Goal: Information Seeking & Learning: Check status

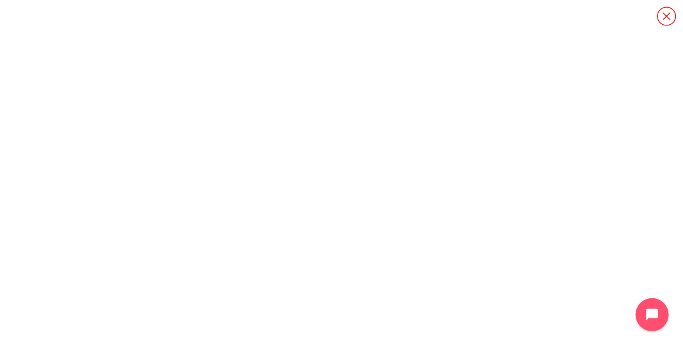
scroll to position [1227, 0]
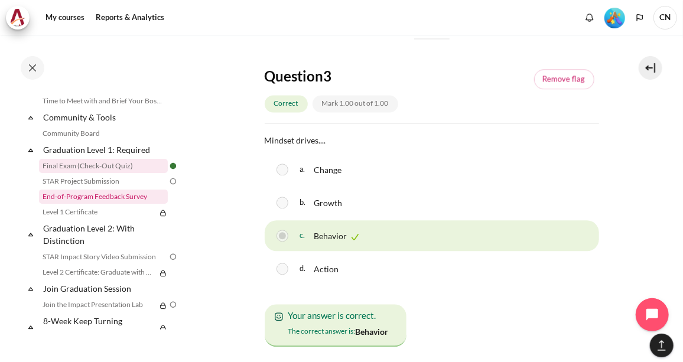
scroll to position [1269, 0]
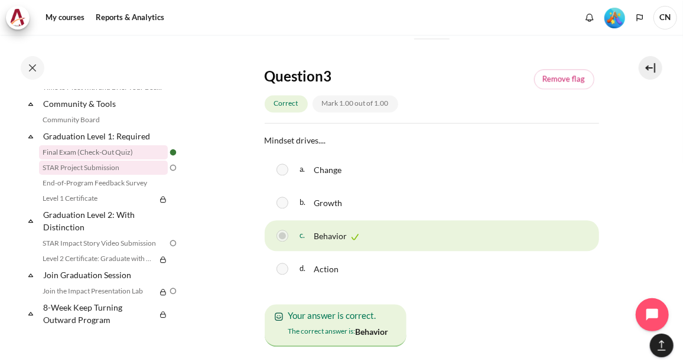
click at [117, 169] on link "STAR Project Submission" at bounding box center [103, 168] width 129 height 14
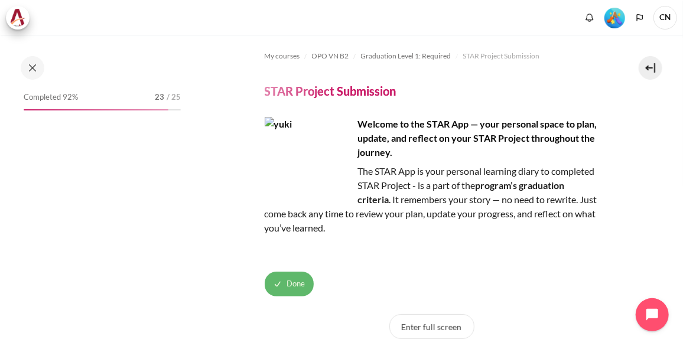
click at [284, 282] on button "Done" at bounding box center [289, 284] width 49 height 25
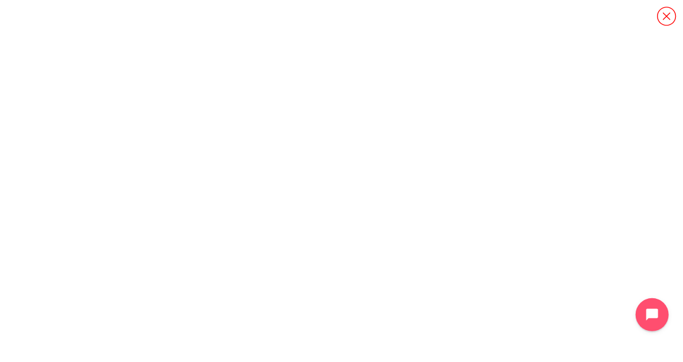
scroll to position [97, 0]
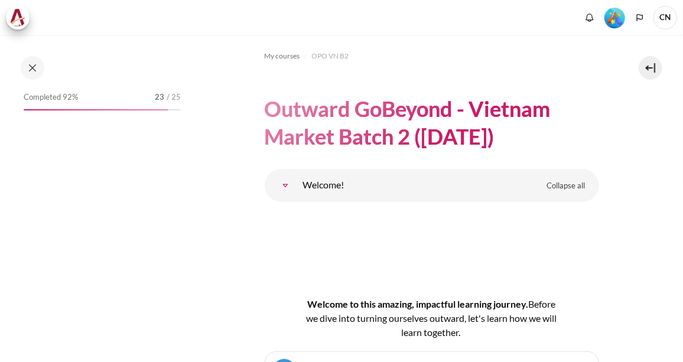
click at [162, 144] on div "Completed 92% 23 / 25" at bounding box center [102, 209] width 169 height 241
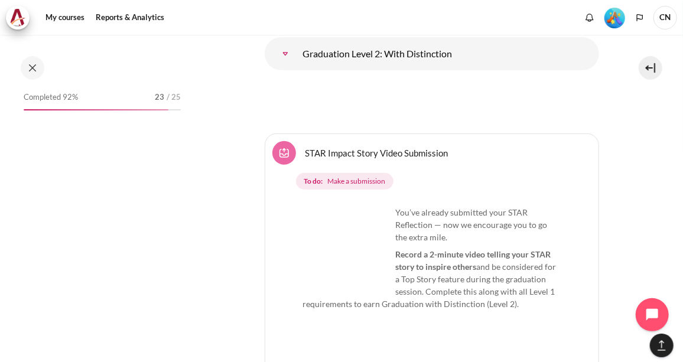
scroll to position [17058, 0]
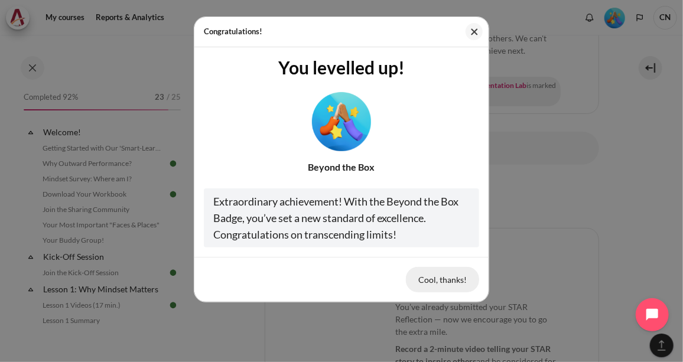
click at [444, 283] on button "Cool, thanks!" at bounding box center [442, 279] width 73 height 25
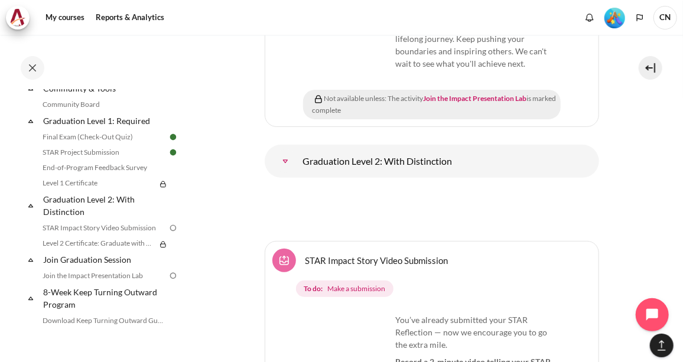
scroll to position [1271, 0]
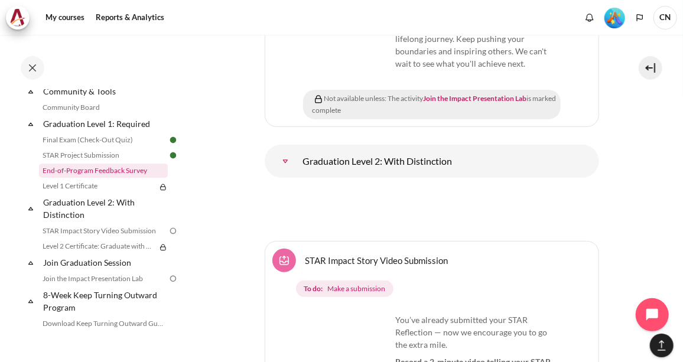
click at [115, 178] on link "End-of-Program Feedback Survey" at bounding box center [103, 171] width 129 height 14
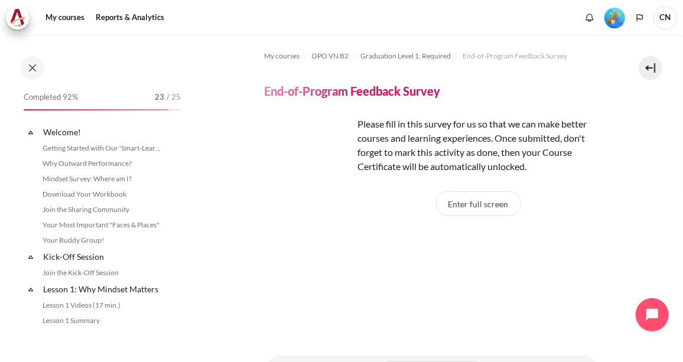
scroll to position [1243, 0]
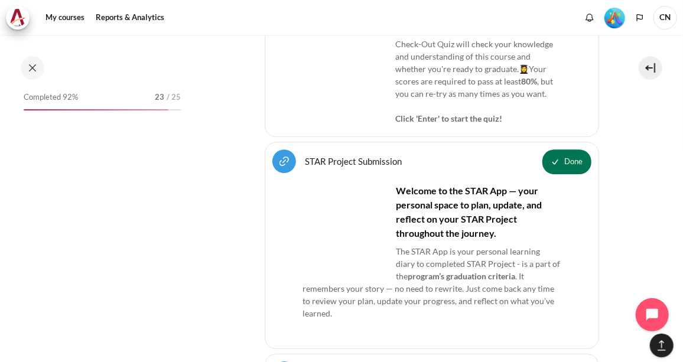
scroll to position [16552, 0]
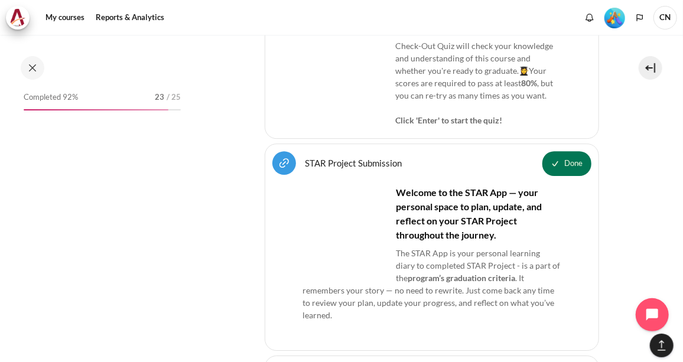
click at [46, 99] on span "Completed 92%" at bounding box center [51, 98] width 54 height 12
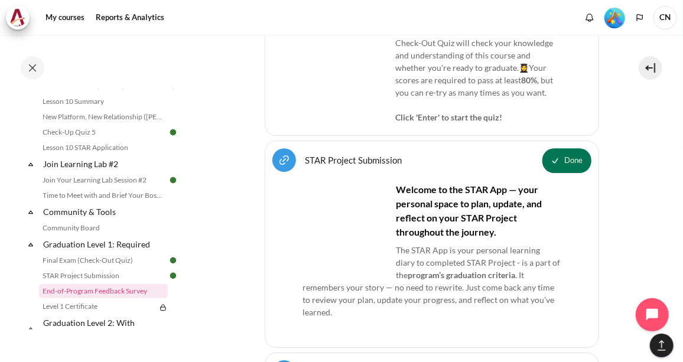
scroll to position [1142, 0]
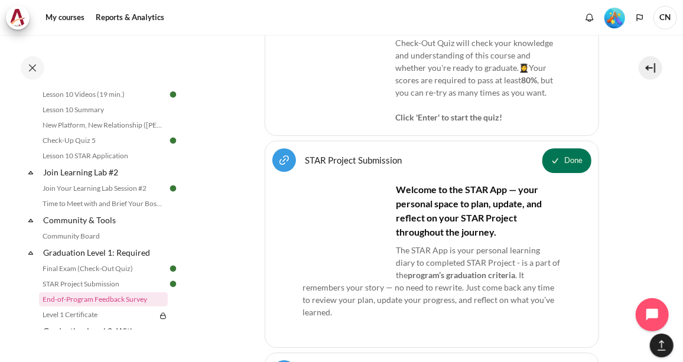
drag, startPoint x: 187, startPoint y: 272, endPoint x: 187, endPoint y: 260, distance: 11.8
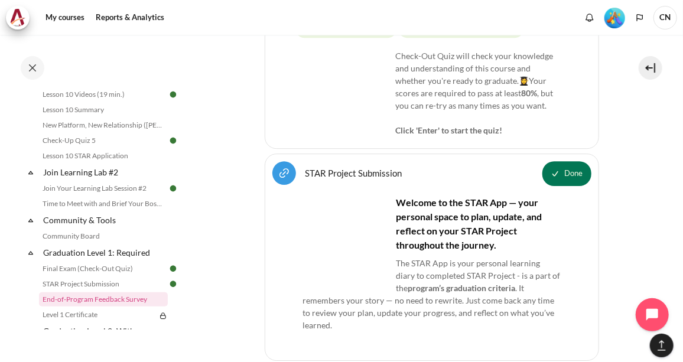
click at [187, 260] on div "Completed 92% 23 / 25 Expand Collapse Welcome! Highlighted" at bounding box center [94, 198] width 189 height 326
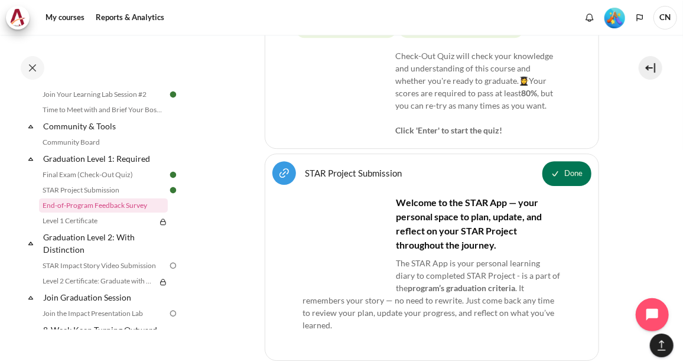
scroll to position [1244, 0]
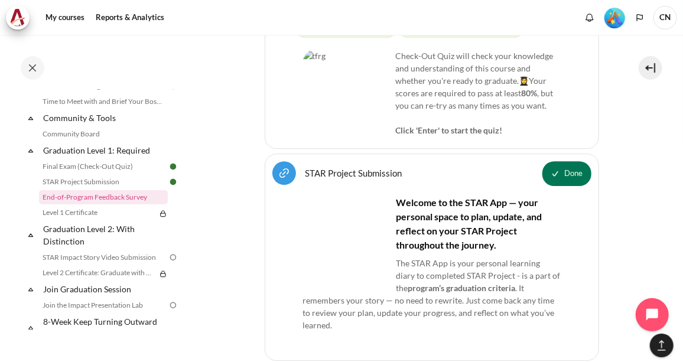
click at [160, 218] on span at bounding box center [162, 213] width 9 height 14
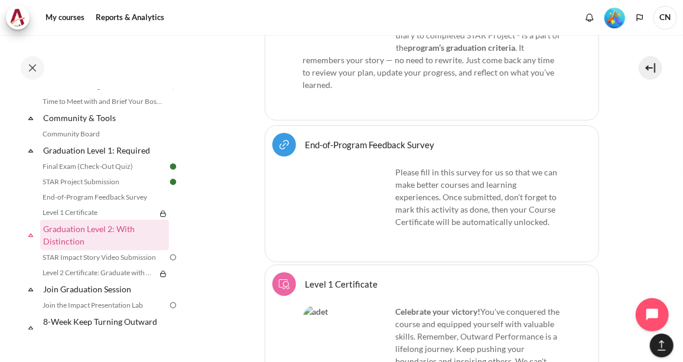
scroll to position [16944, 0]
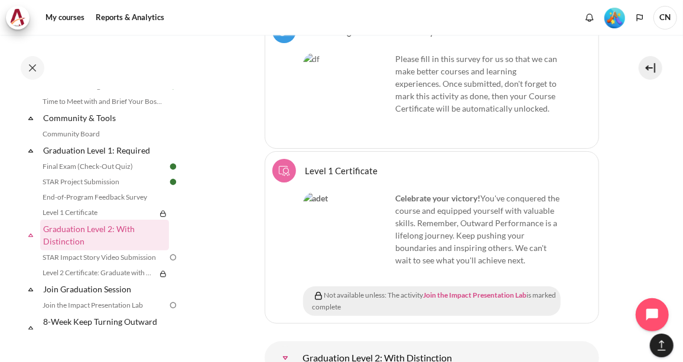
click at [460, 291] on link "Join the Impact Presentation Lab" at bounding box center [475, 295] width 103 height 9
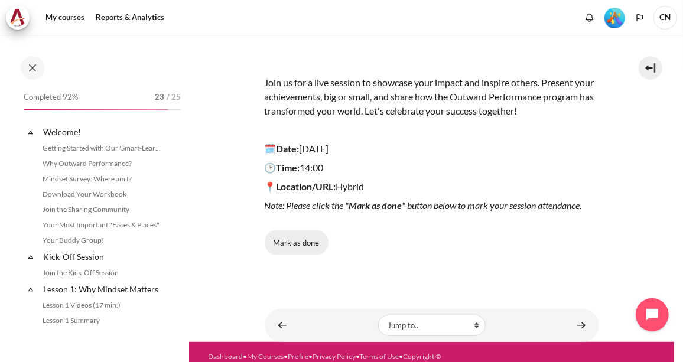
scroll to position [1351, 0]
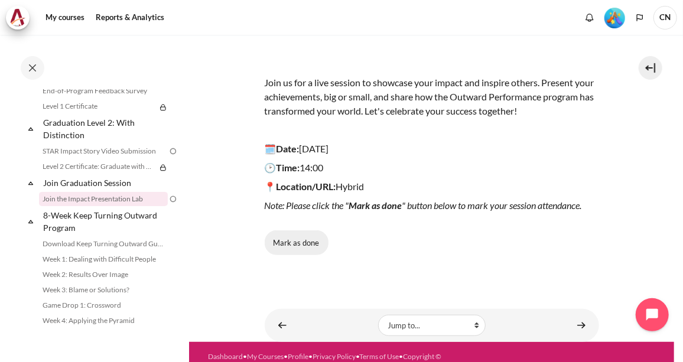
click at [305, 238] on button "Mark as done" at bounding box center [297, 243] width 64 height 25
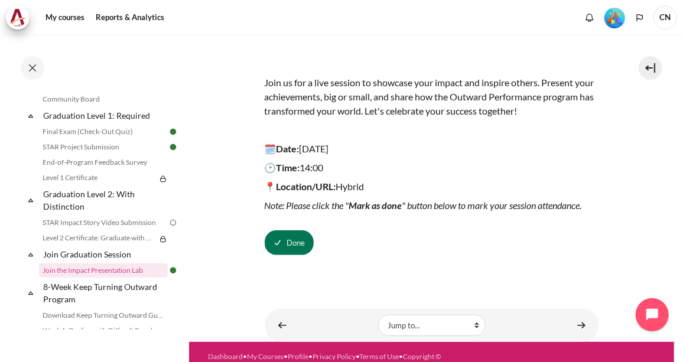
scroll to position [1268, 0]
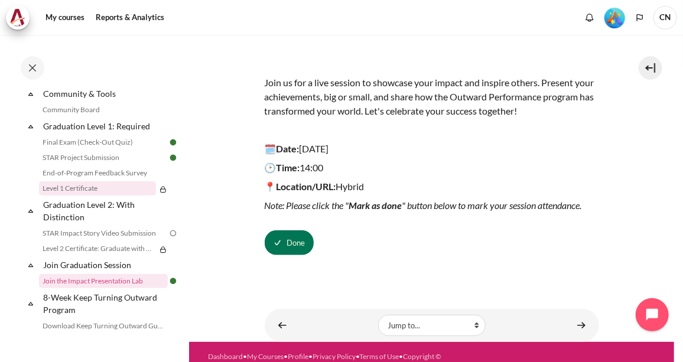
click at [129, 196] on link "Level 1 Certificate" at bounding box center [97, 188] width 117 height 14
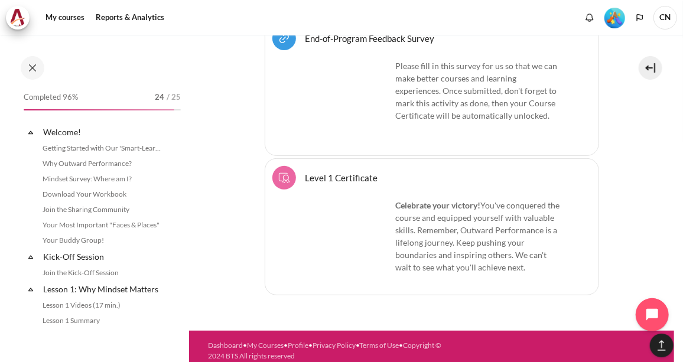
scroll to position [1258, 0]
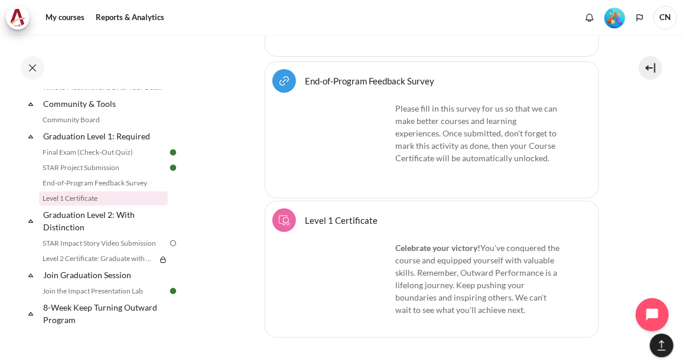
drag, startPoint x: 187, startPoint y: 271, endPoint x: 183, endPoint y: 297, distance: 26.2
click at [183, 297] on div "Completed 96% 24 / 25 Expand Collapse Welcome! Highlighted" at bounding box center [94, 198] width 189 height 326
drag, startPoint x: 183, startPoint y: 297, endPoint x: 274, endPoint y: 290, distance: 91.3
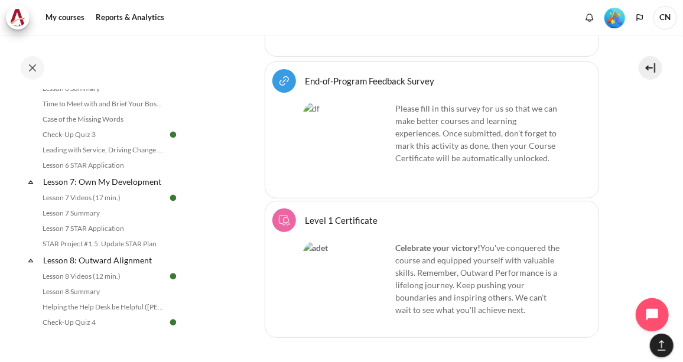
scroll to position [0, 0]
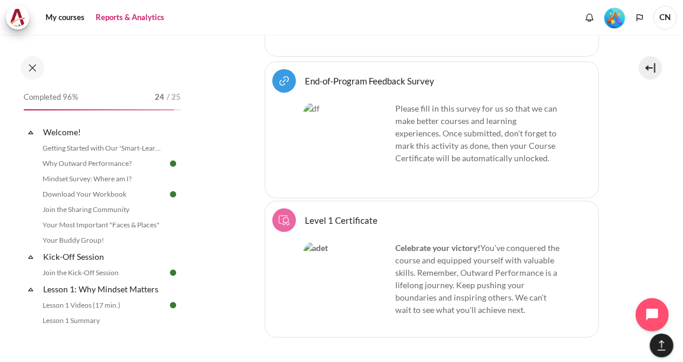
click at [117, 18] on link "Reports & Analytics" at bounding box center [130, 18] width 77 height 24
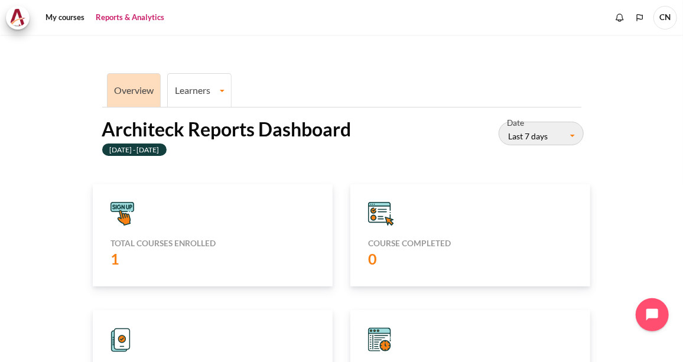
click at [195, 99] on li "Learners Learner Course Progress" at bounding box center [199, 90] width 64 height 34
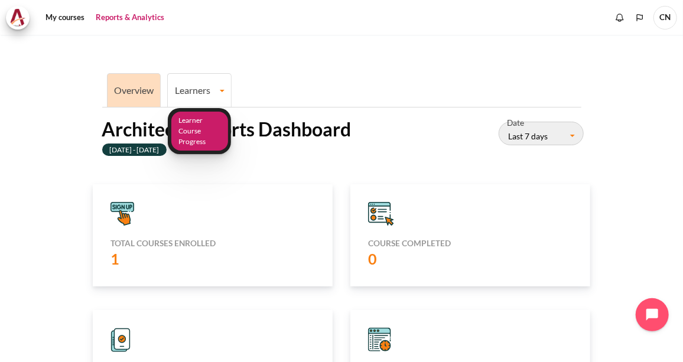
click at [197, 142] on link "Learner Course Progress" at bounding box center [199, 132] width 57 height 40
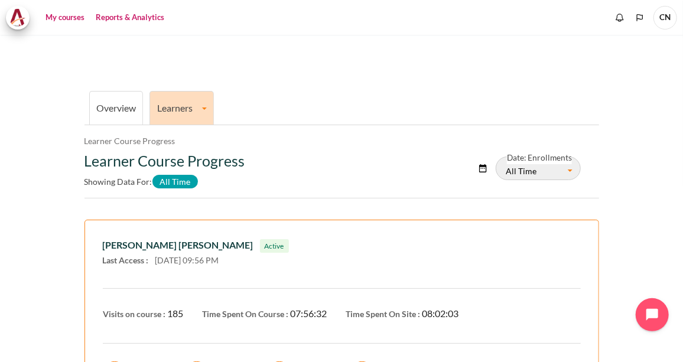
click at [54, 12] on link "My courses" at bounding box center [64, 18] width 47 height 24
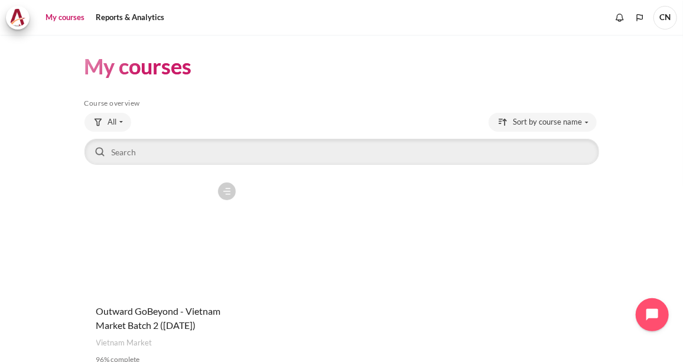
click at [171, 271] on figure "Content" at bounding box center [163, 236] width 157 height 118
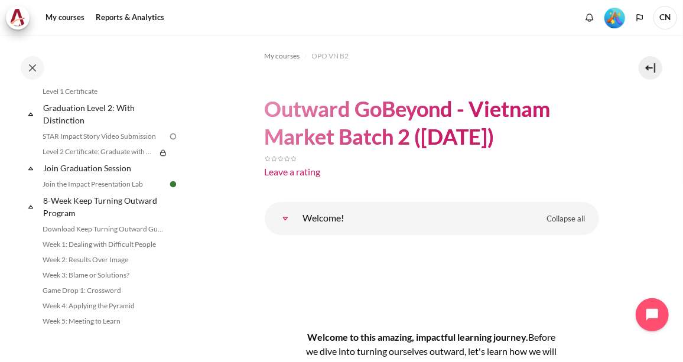
scroll to position [1362, 0]
